Goal: Book appointment/travel/reservation

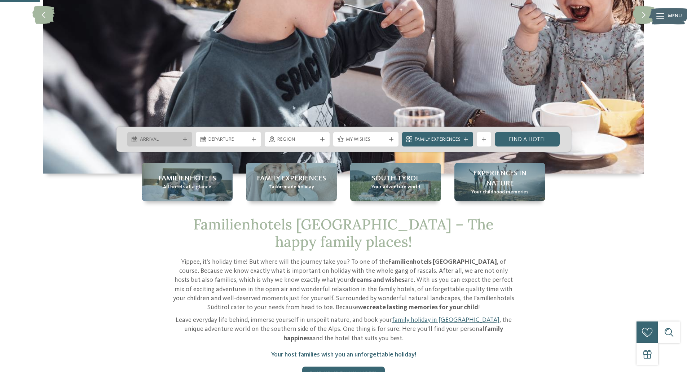
click at [157, 140] on span "Arrival" at bounding box center [160, 139] width 40 height 7
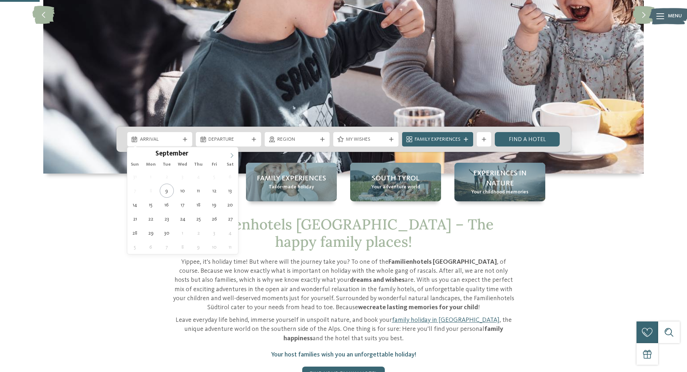
click at [231, 158] on span at bounding box center [232, 153] width 12 height 12
type div "[DATE]"
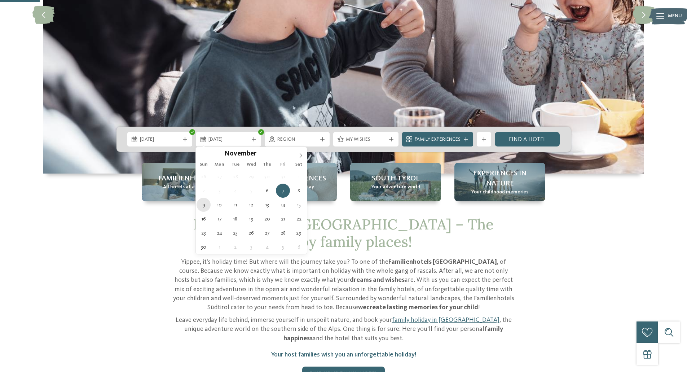
type div "[DATE]"
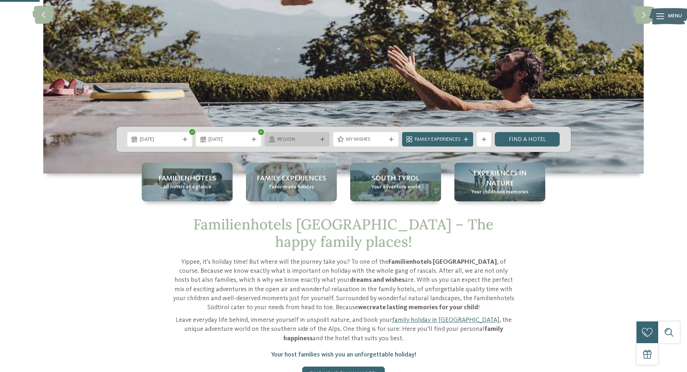
click at [286, 136] on span "Region" at bounding box center [298, 139] width 40 height 7
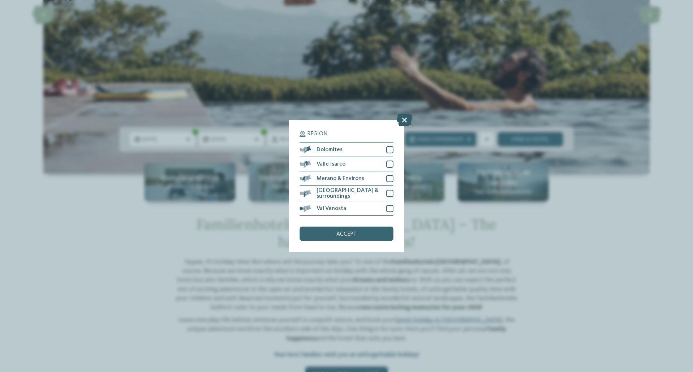
click at [404, 118] on icon at bounding box center [405, 120] width 16 height 13
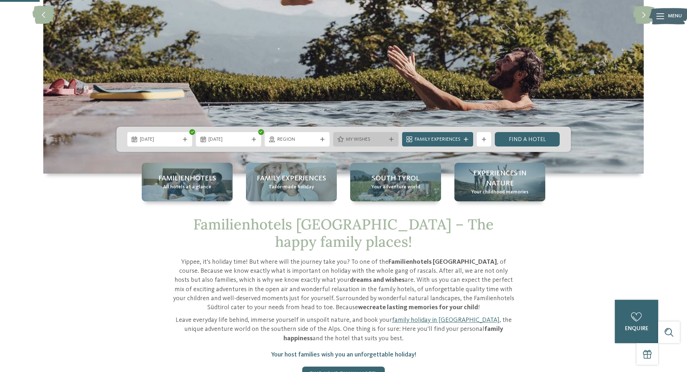
click at [364, 140] on span "My wishes" at bounding box center [366, 139] width 40 height 7
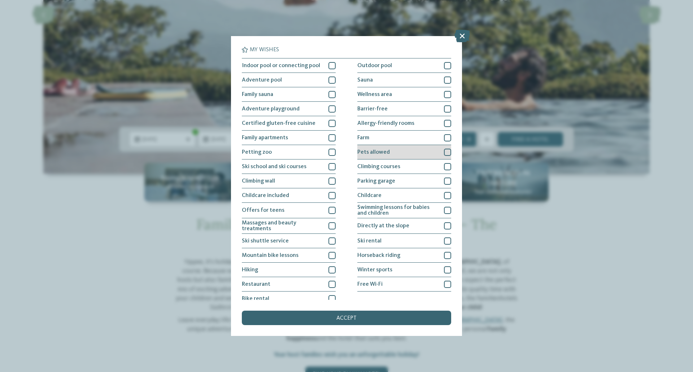
click at [364, 149] on span "Pets allowed" at bounding box center [373, 152] width 32 height 6
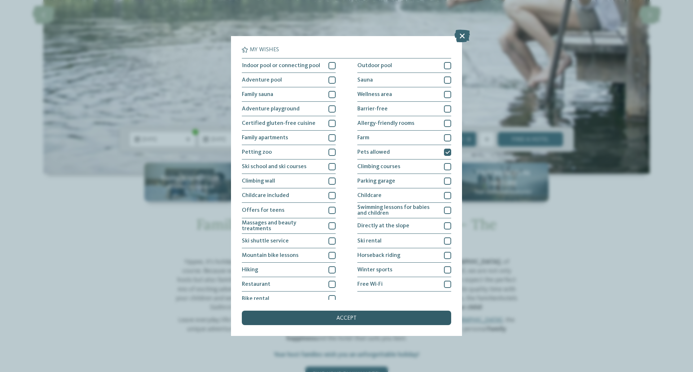
click at [319, 316] on div "accept" at bounding box center [346, 318] width 209 height 14
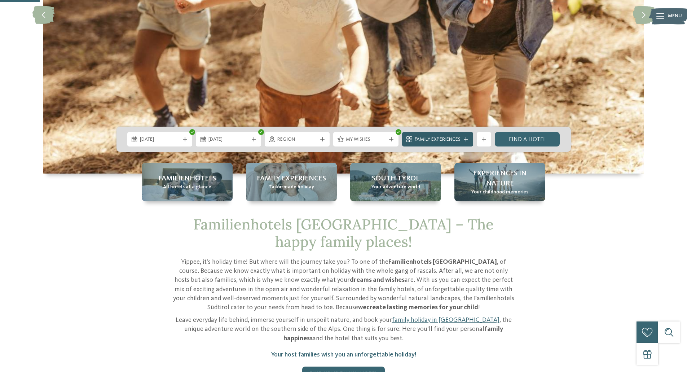
click at [425, 141] on span "Family Experiences" at bounding box center [438, 139] width 46 height 7
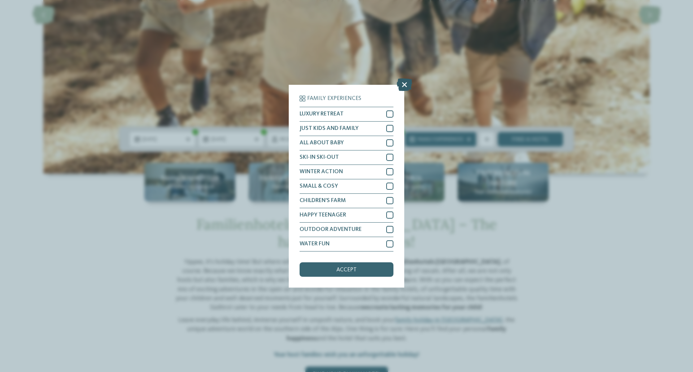
click at [400, 85] on icon at bounding box center [405, 84] width 16 height 13
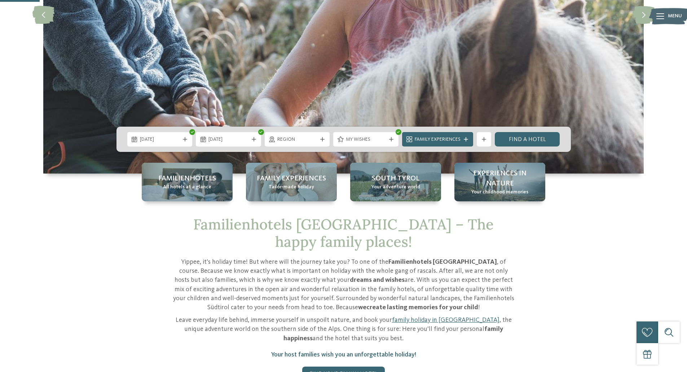
click at [519, 147] on div "[DATE] [DATE]" at bounding box center [344, 139] width 455 height 25
click at [518, 140] on link "Find a hotel" at bounding box center [527, 139] width 65 height 14
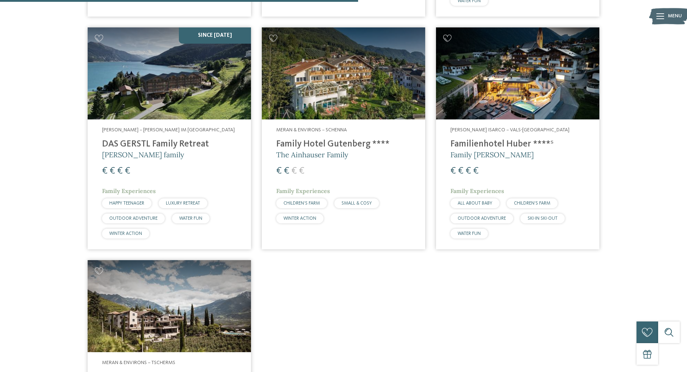
scroll to position [472, 0]
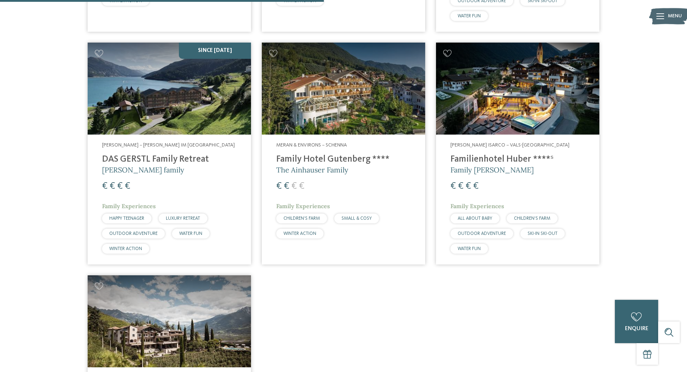
click at [58, 77] on div "7 / 27 Valle Isarco – Meransen-Mühlbach Family Home Alpenhof **** The Pabst Fam…" at bounding box center [343, 152] width 599 height 711
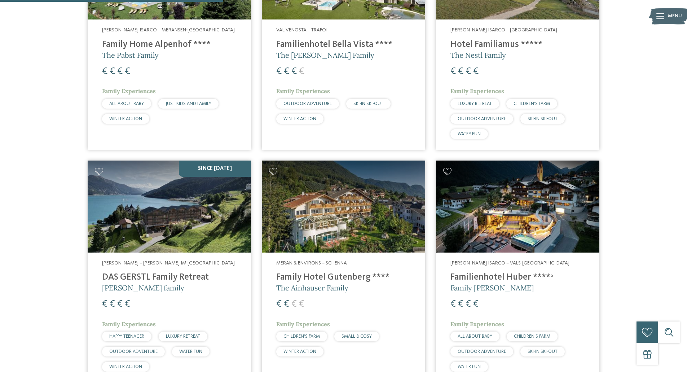
scroll to position [364, 0]
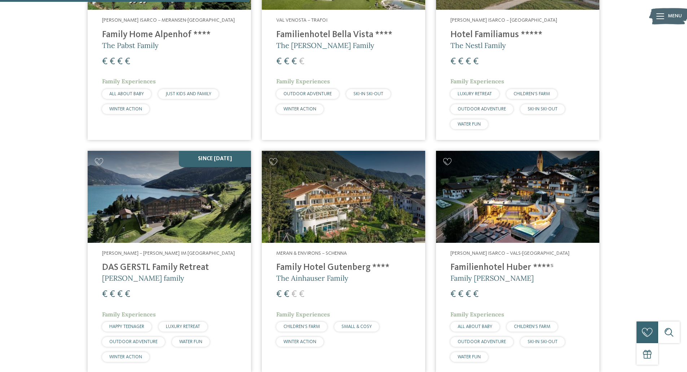
click at [470, 262] on h4 "Familienhotel Huber ****ˢ" at bounding box center [518, 267] width 135 height 11
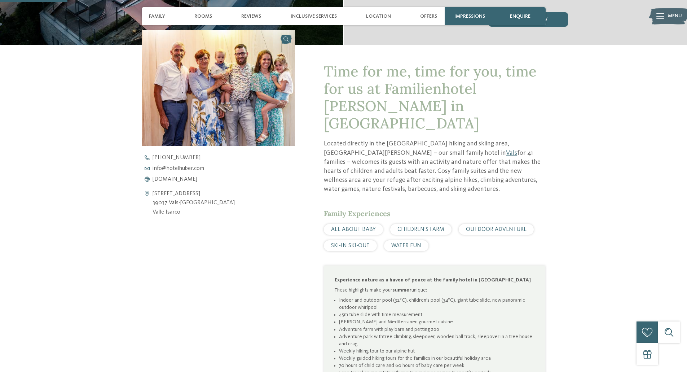
scroll to position [253, 0]
